Goal: Information Seeking & Learning: Find specific fact

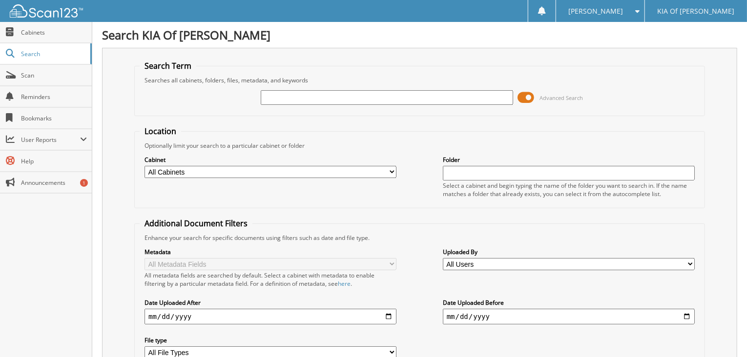
click at [271, 95] on input "text" at bounding box center [387, 97] width 252 height 15
type input "6158047"
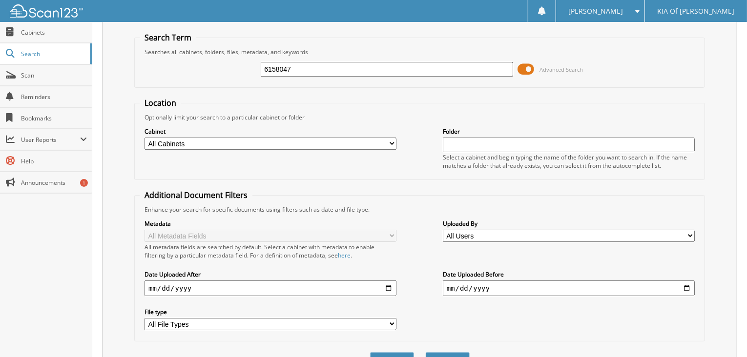
scroll to position [54, 0]
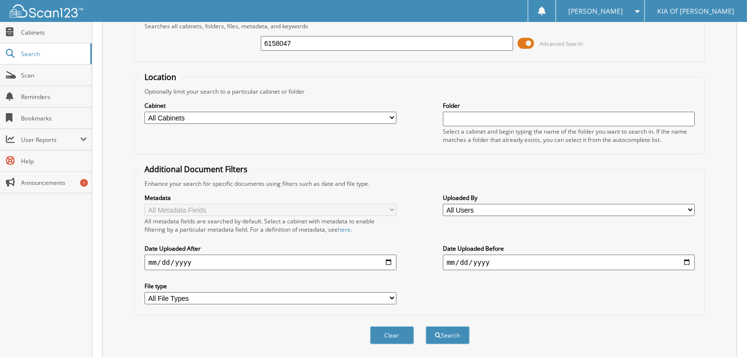
click at [465, 115] on input "text" at bounding box center [569, 119] width 252 height 15
type input "6158047"
click at [426, 327] on button "Search" at bounding box center [448, 336] width 44 height 18
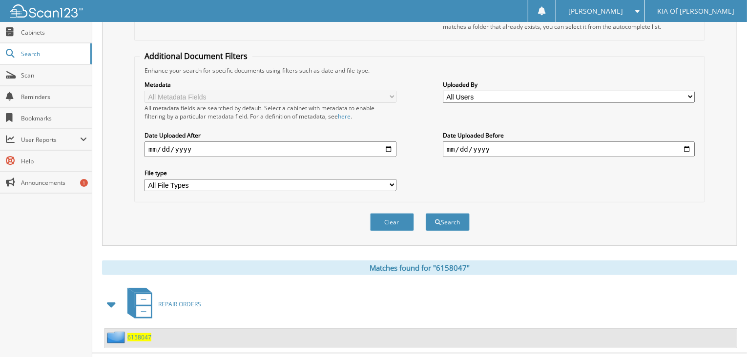
scroll to position [179, 0]
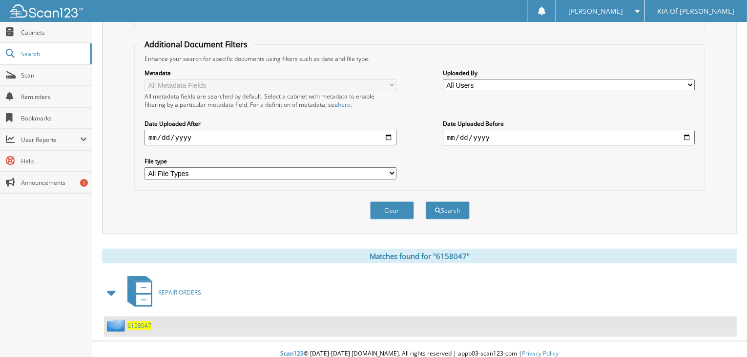
click at [138, 322] on span "6158047" at bounding box center [139, 326] width 24 height 8
